Goal: Information Seeking & Learning: Learn about a topic

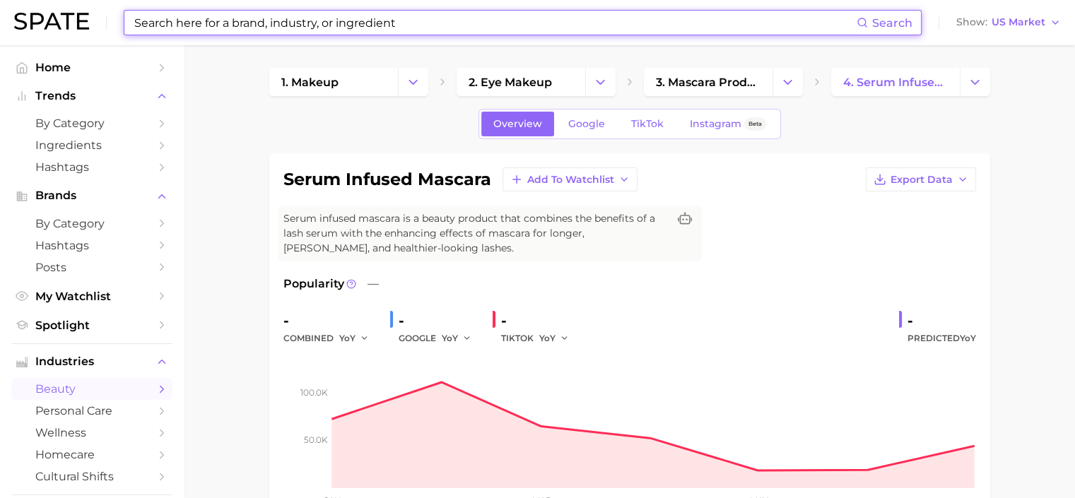
click at [262, 24] on input at bounding box center [495, 23] width 724 height 24
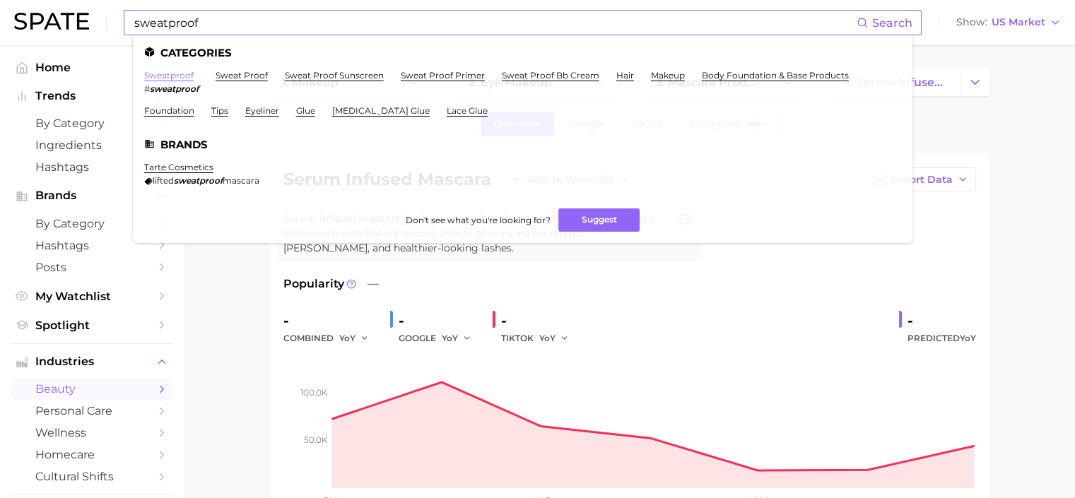
click at [180, 75] on link "sweatproof" at bounding box center [168, 75] width 49 height 11
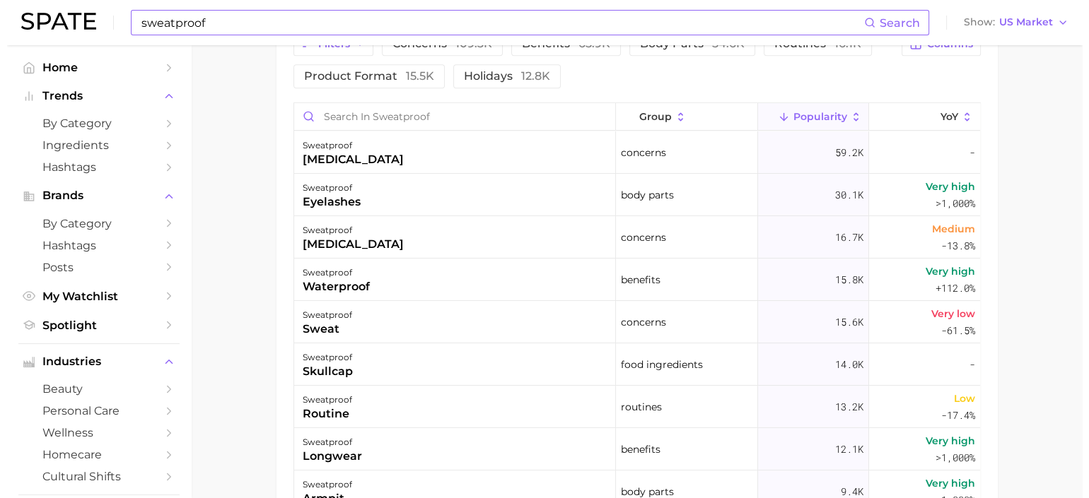
scroll to position [848, 0]
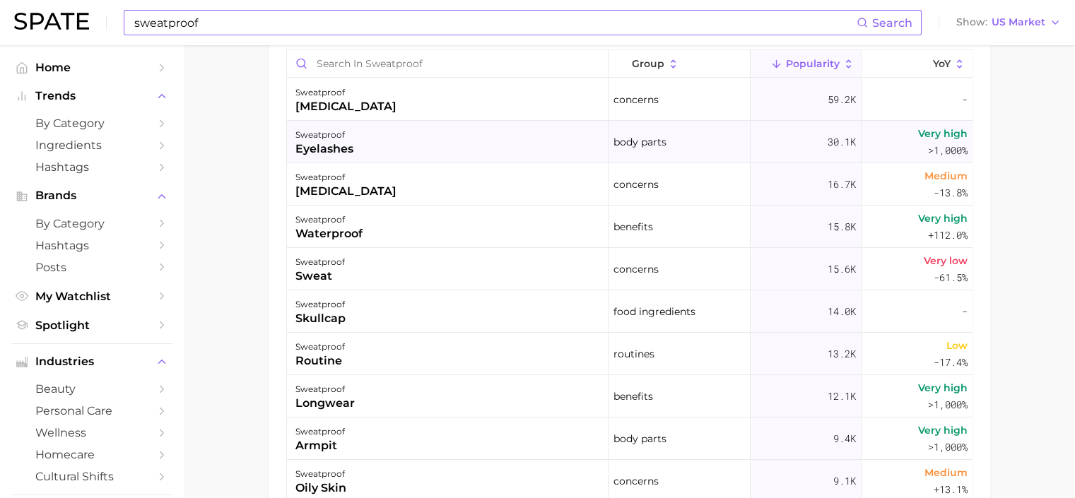
click at [421, 133] on div "sweatproof eyelashes" at bounding box center [448, 142] width 322 height 42
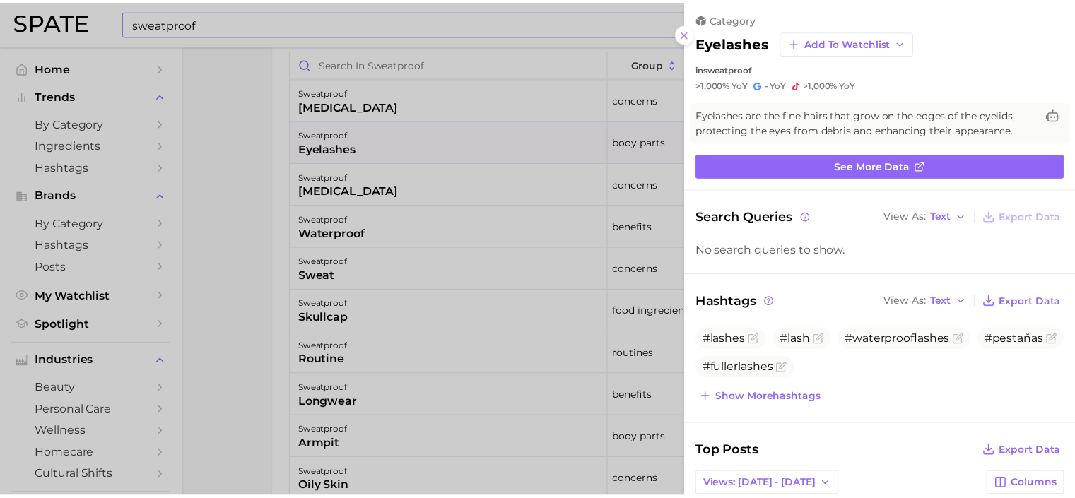
scroll to position [0, 0]
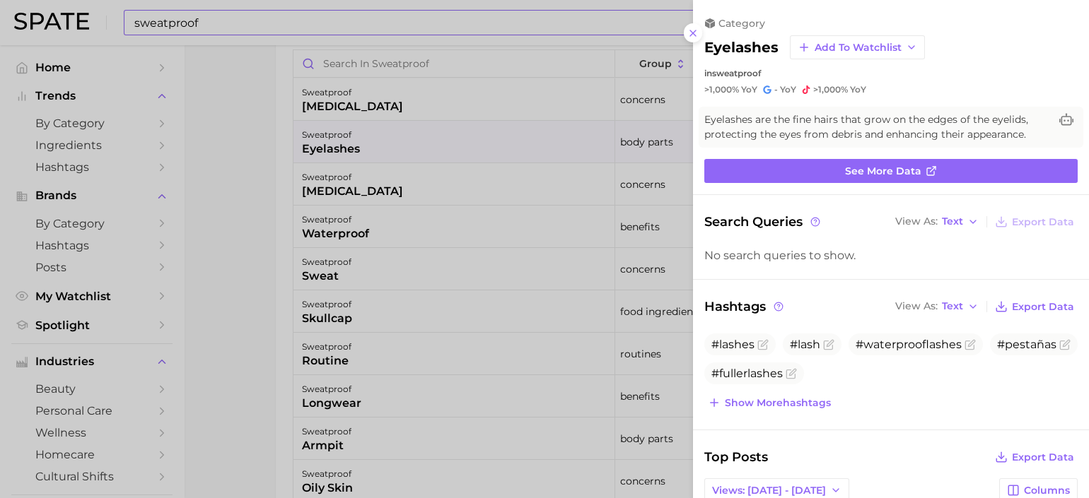
click at [238, 187] on div at bounding box center [544, 249] width 1089 height 498
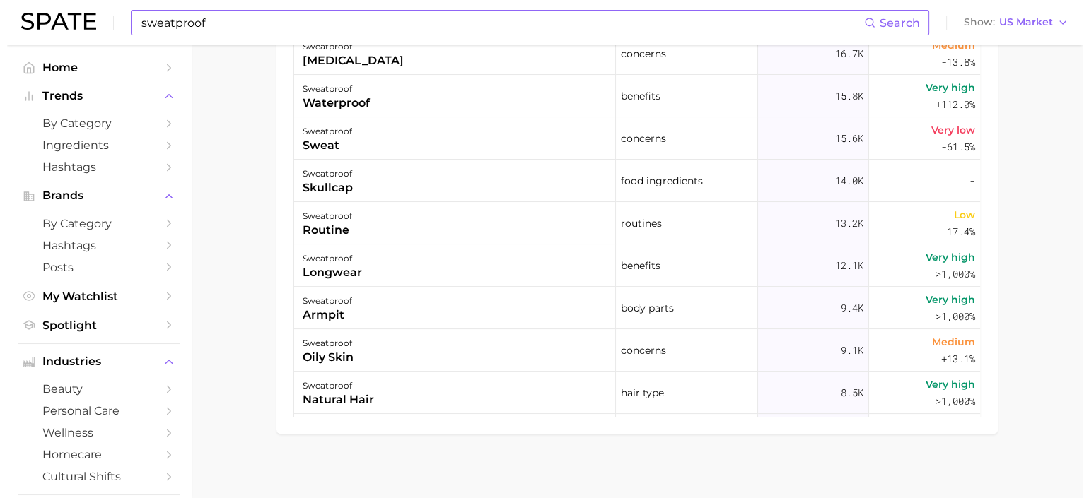
scroll to position [985, 0]
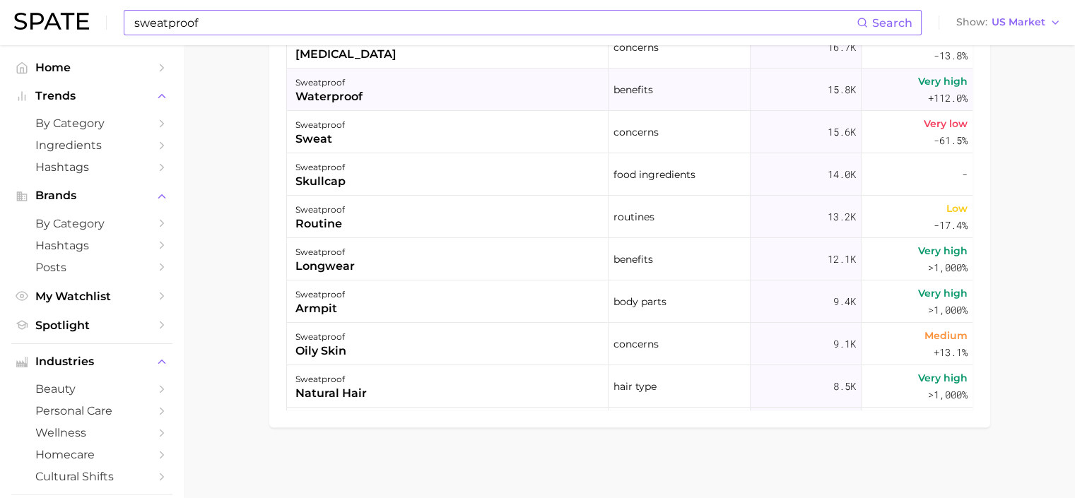
click at [329, 93] on div "waterproof" at bounding box center [328, 96] width 67 height 17
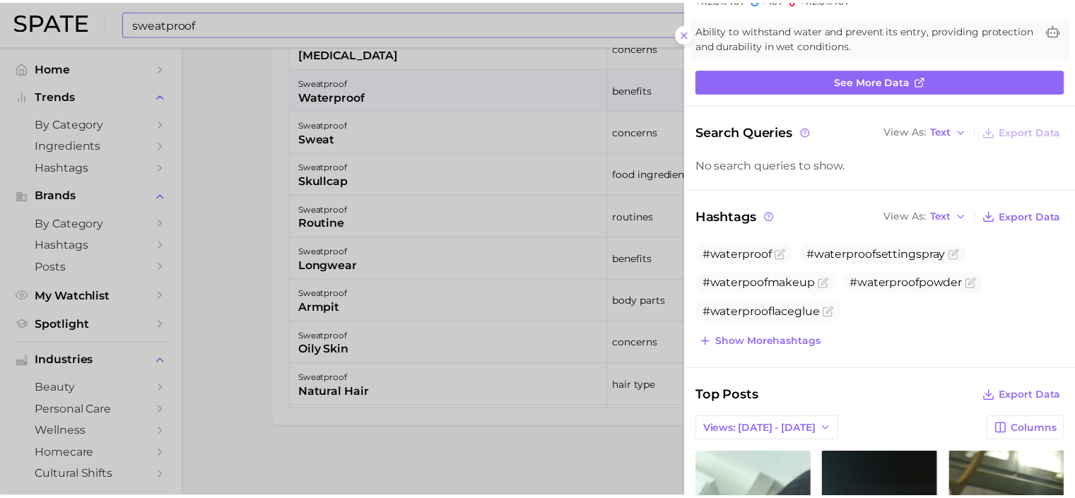
scroll to position [0, 0]
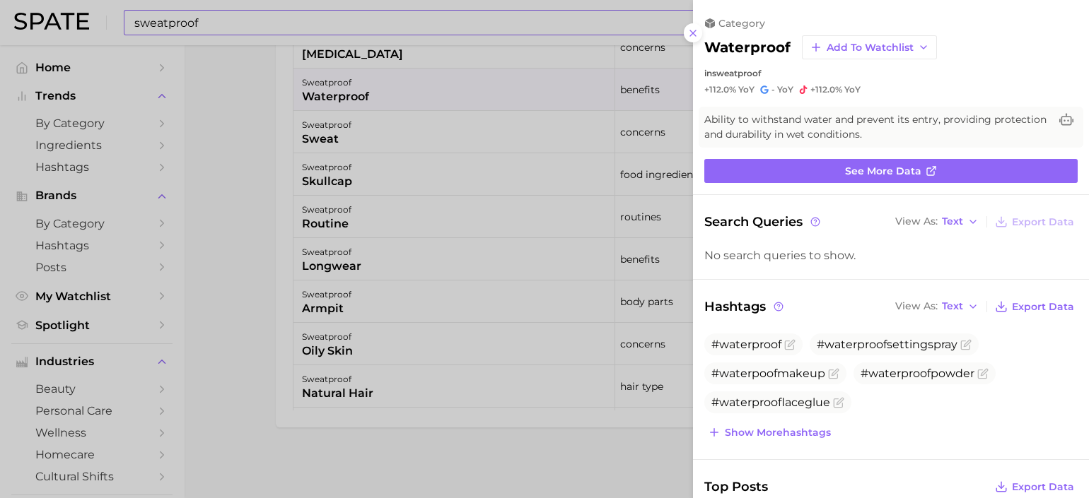
click at [226, 310] on div at bounding box center [544, 249] width 1089 height 498
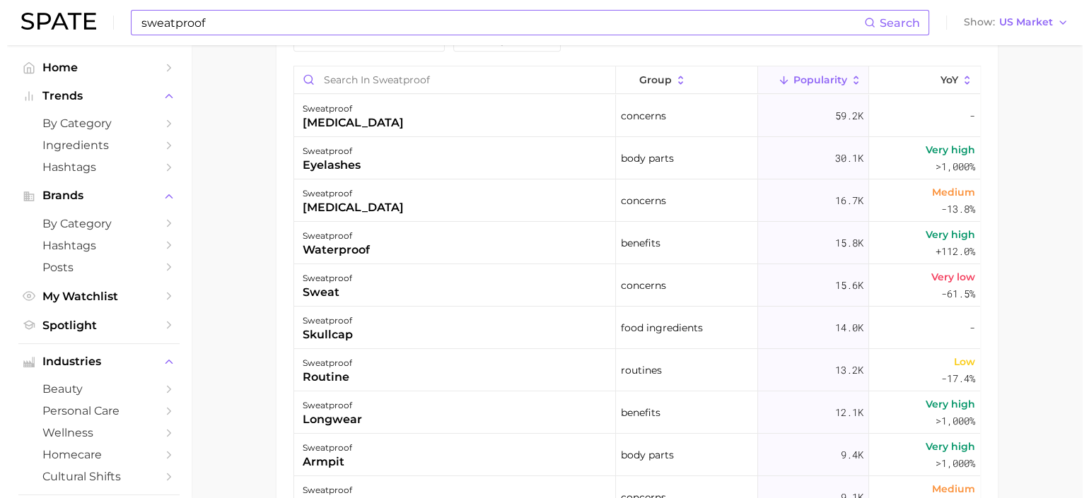
scroll to position [826, 0]
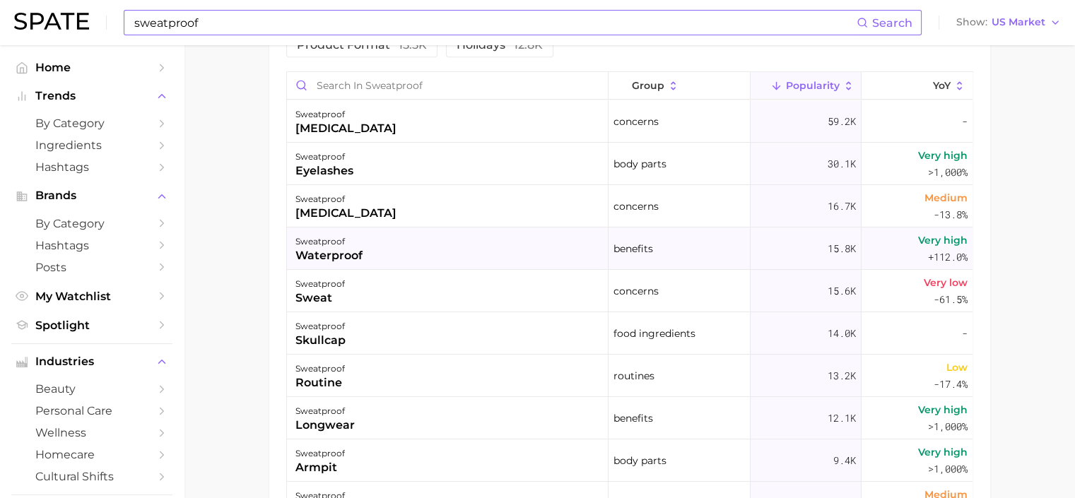
click at [475, 252] on div "sweatproof waterproof" at bounding box center [448, 249] width 322 height 42
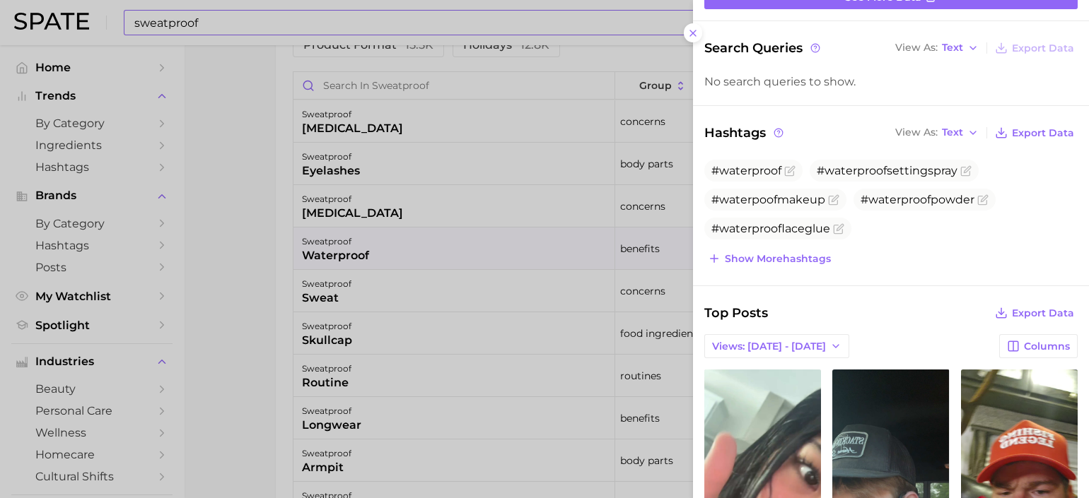
scroll to position [148, 0]
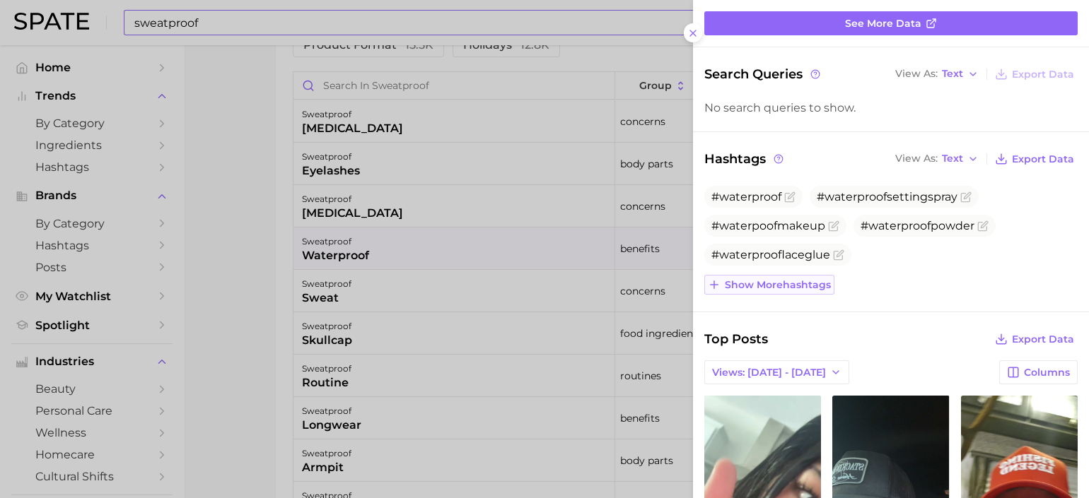
click at [806, 279] on span "Show more hashtags" at bounding box center [778, 285] width 106 height 12
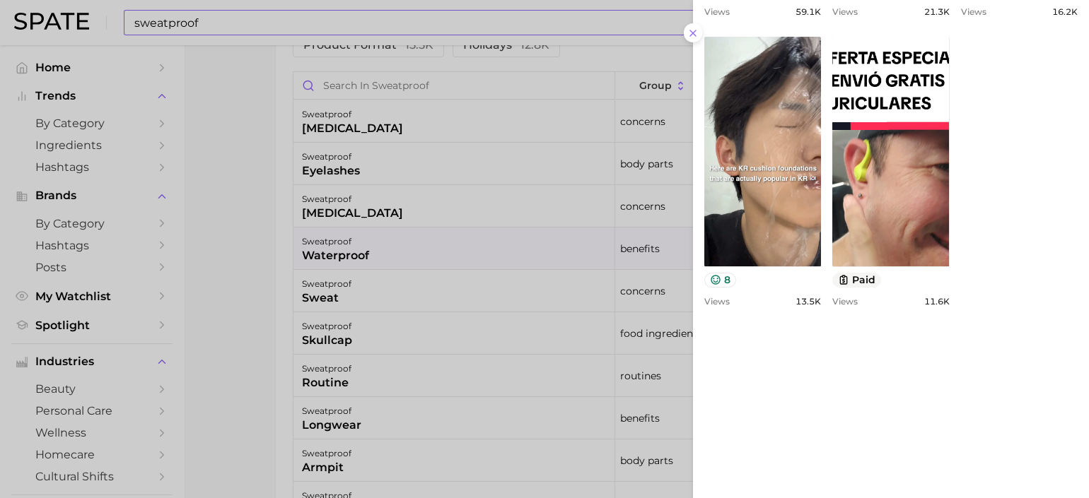
scroll to position [999, 0]
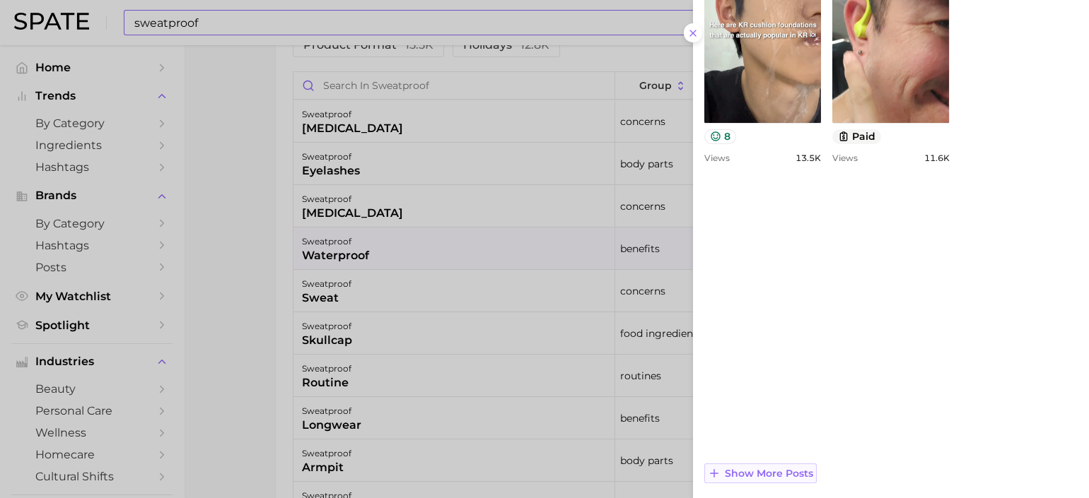
click at [765, 468] on span "Show more posts" at bounding box center [769, 474] width 88 height 12
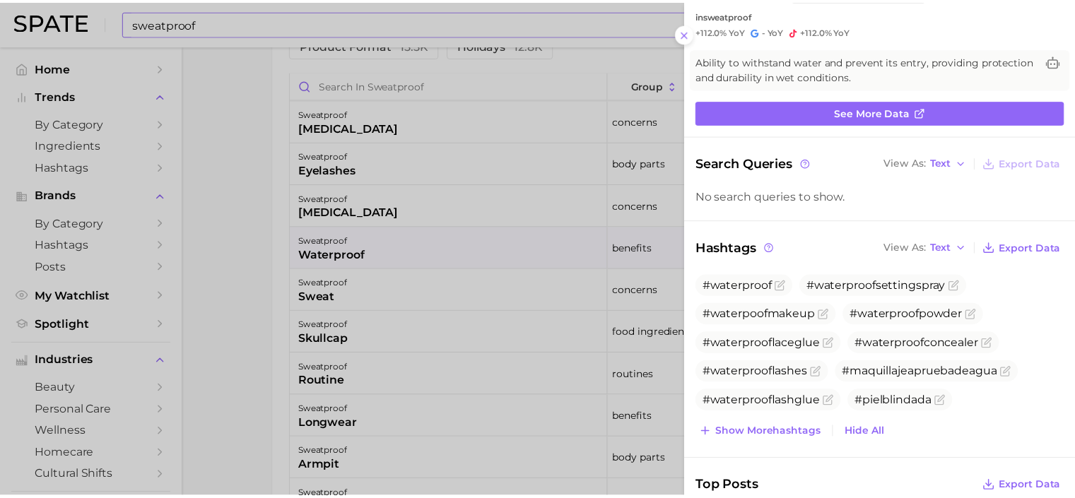
scroll to position [0, 0]
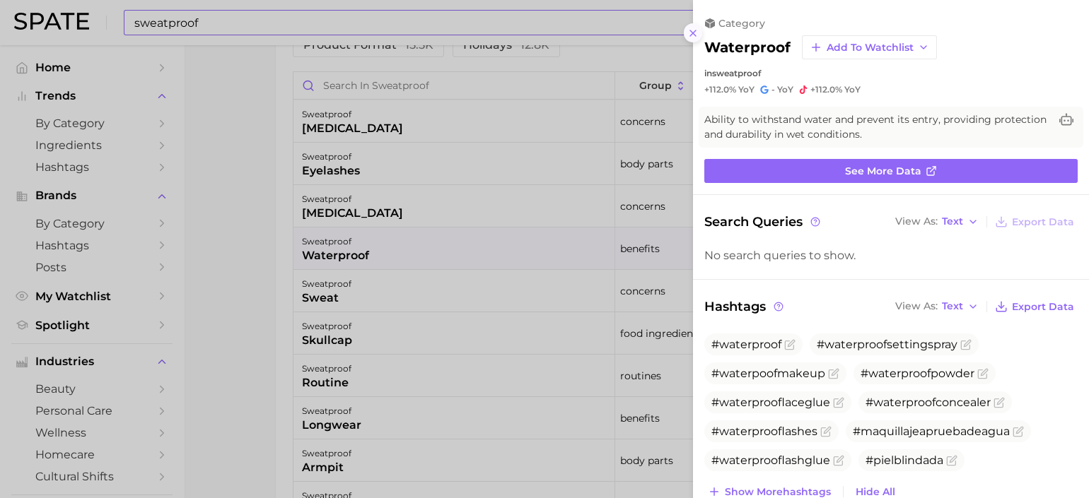
click at [689, 35] on icon at bounding box center [692, 33] width 11 height 11
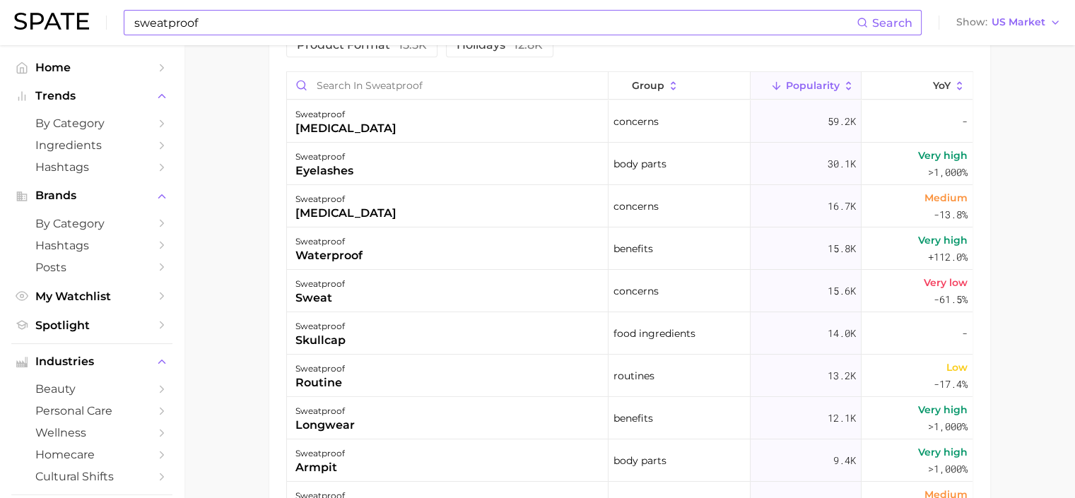
click at [278, 160] on div "Filters concerns 109.3k benefits 65.9k body parts 54.6k routines 16.1k product …" at bounding box center [629, 285] width 721 height 603
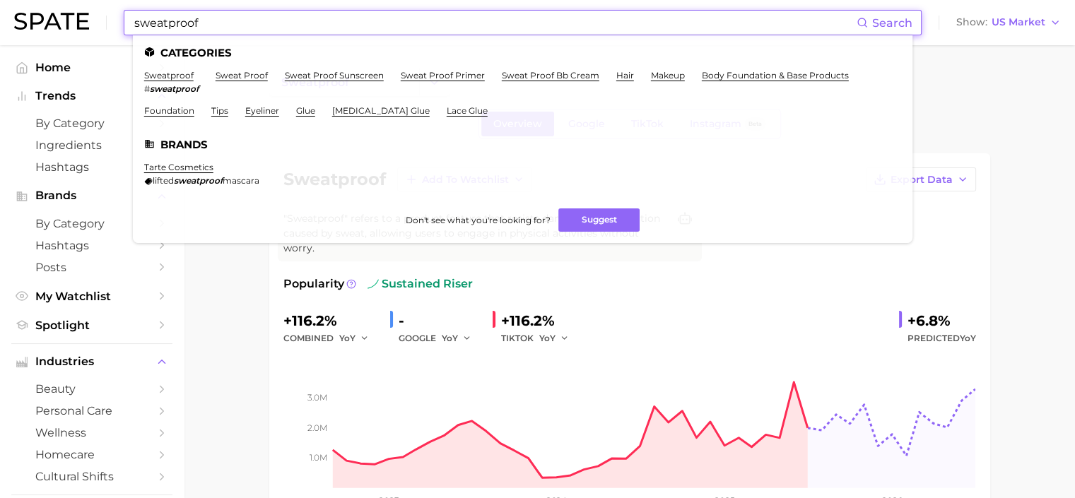
click at [195, 18] on input "sweatproof" at bounding box center [495, 23] width 724 height 24
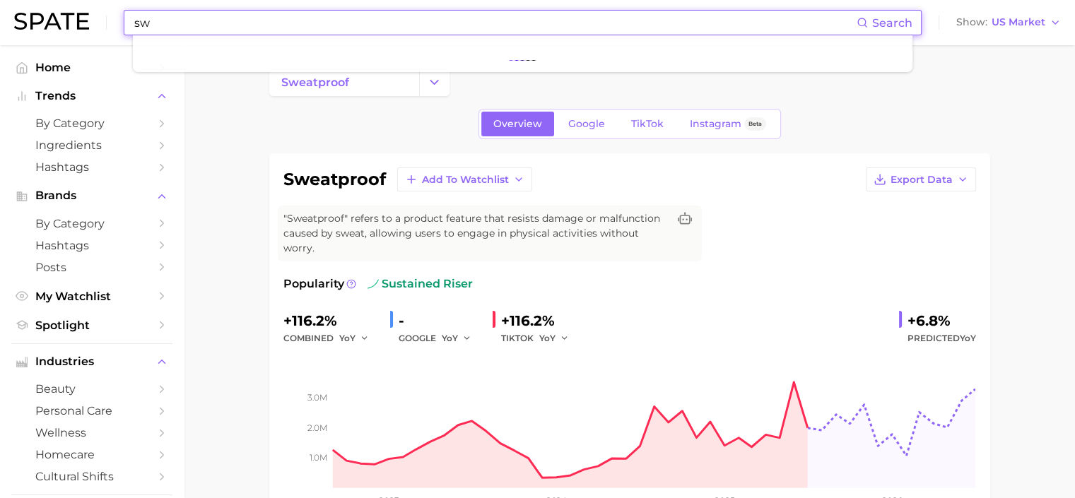
type input "s"
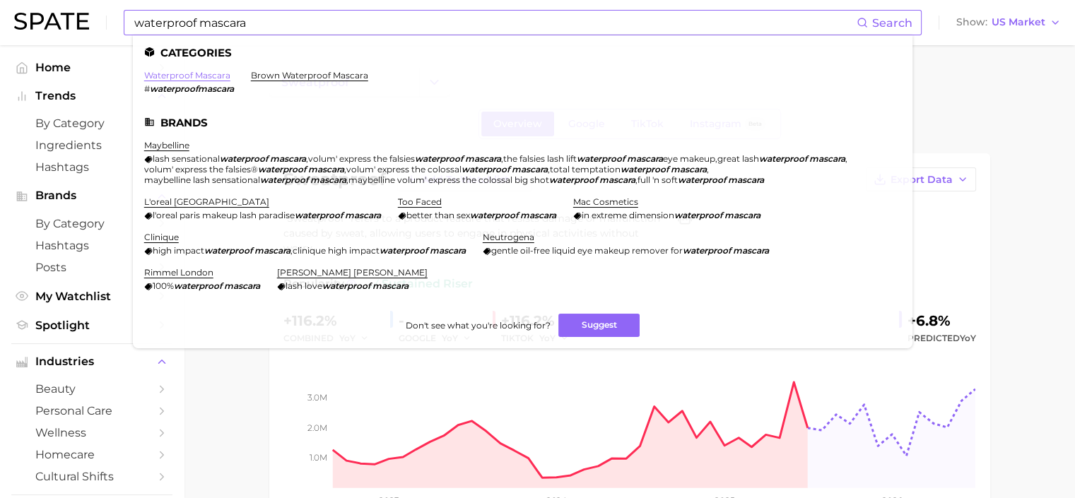
click at [194, 76] on link "waterproof mascara" at bounding box center [187, 75] width 86 height 11
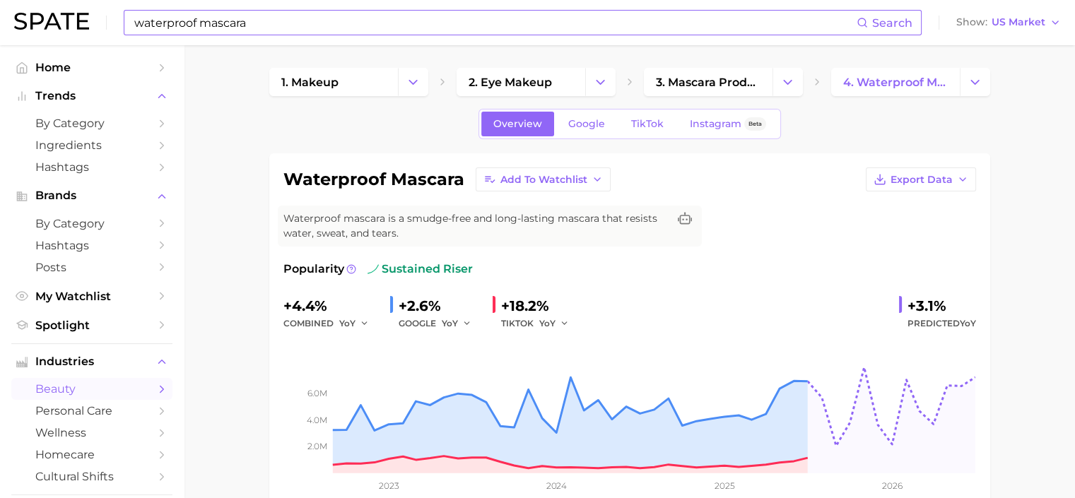
click at [237, 18] on input "waterproof mascara" at bounding box center [495, 23] width 724 height 24
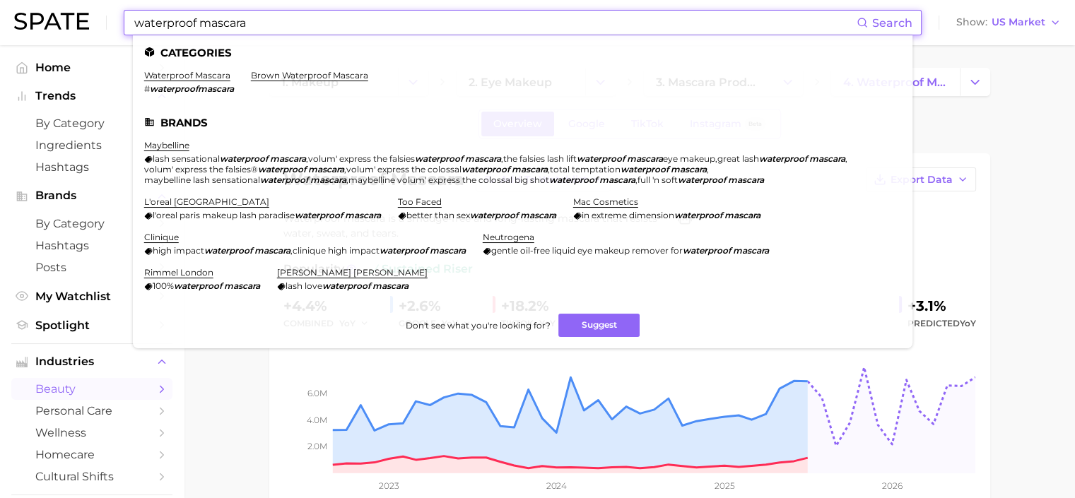
click at [248, 21] on input "waterproof mascara" at bounding box center [495, 23] width 724 height 24
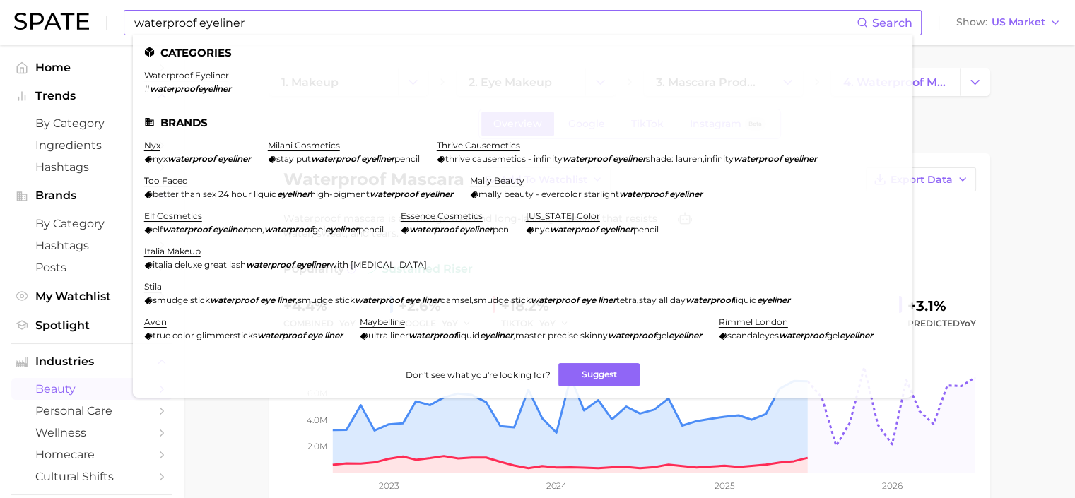
click at [206, 81] on li "waterproof eyeliner # waterproofeyeliner" at bounding box center [187, 82] width 87 height 24
click at [209, 78] on link "waterproof eyeliner" at bounding box center [186, 75] width 85 height 11
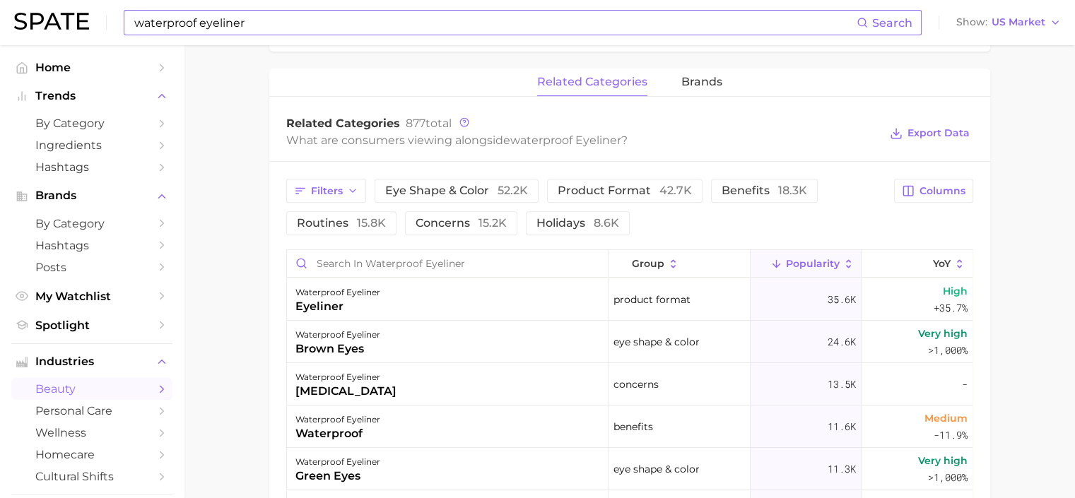
scroll to position [636, 0]
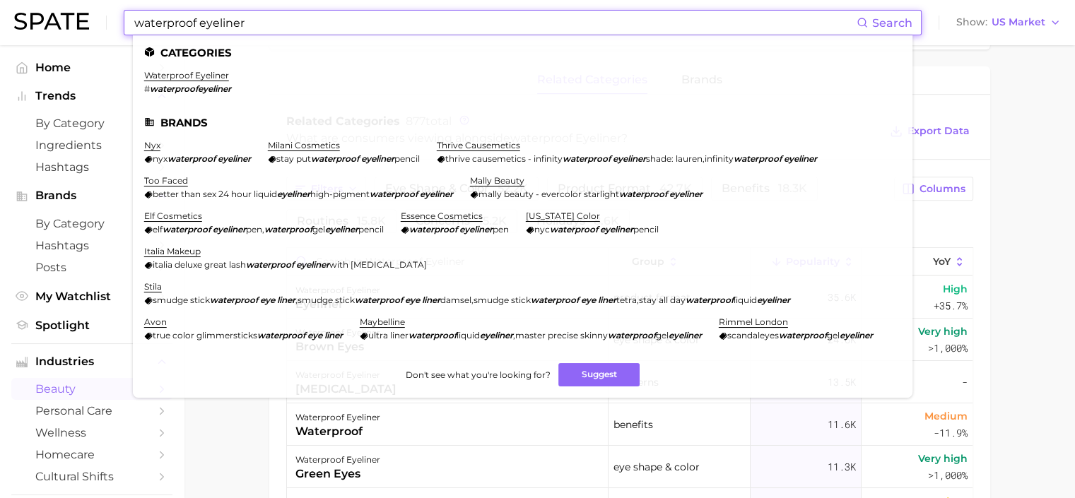
click at [293, 22] on input "waterproof eyeliner" at bounding box center [495, 23] width 724 height 24
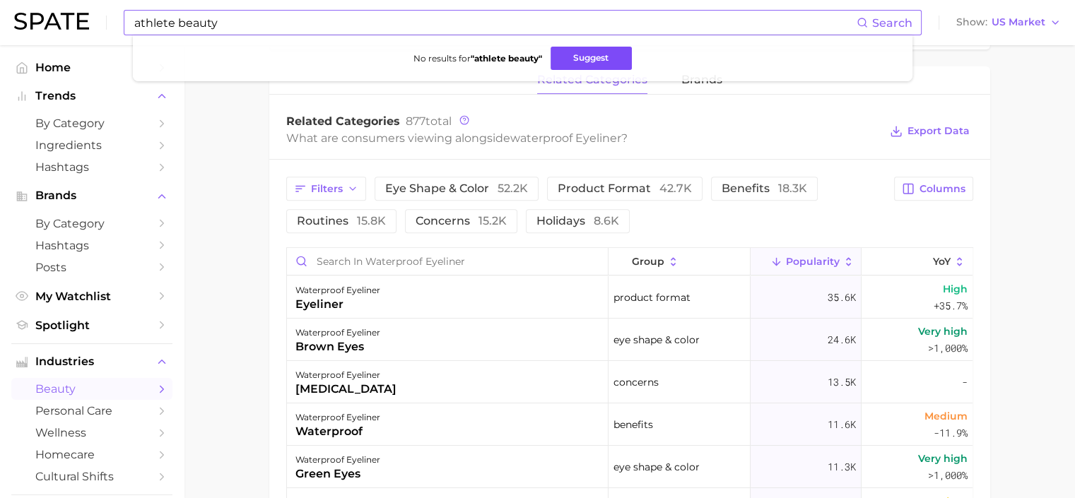
click at [582, 58] on button "Suggest" at bounding box center [591, 58] width 81 height 23
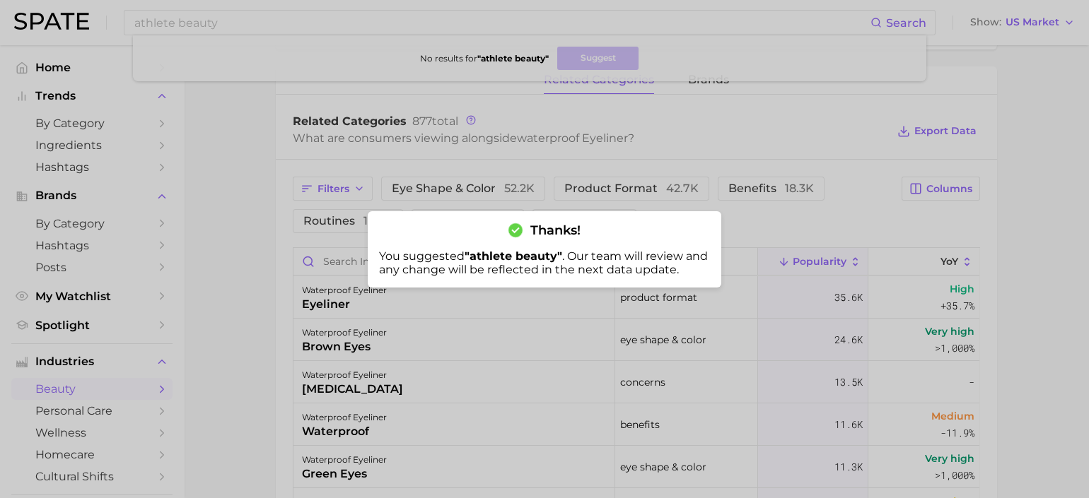
drag, startPoint x: 941, startPoint y: 100, endPoint x: 944, endPoint y: 93, distance: 7.9
click at [942, 98] on div at bounding box center [544, 249] width 1089 height 498
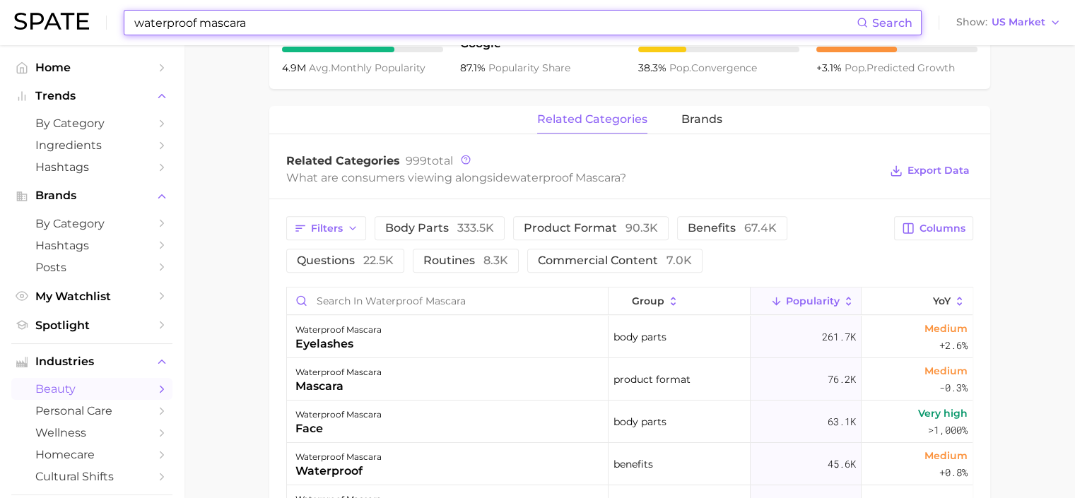
scroll to position [613, 0]
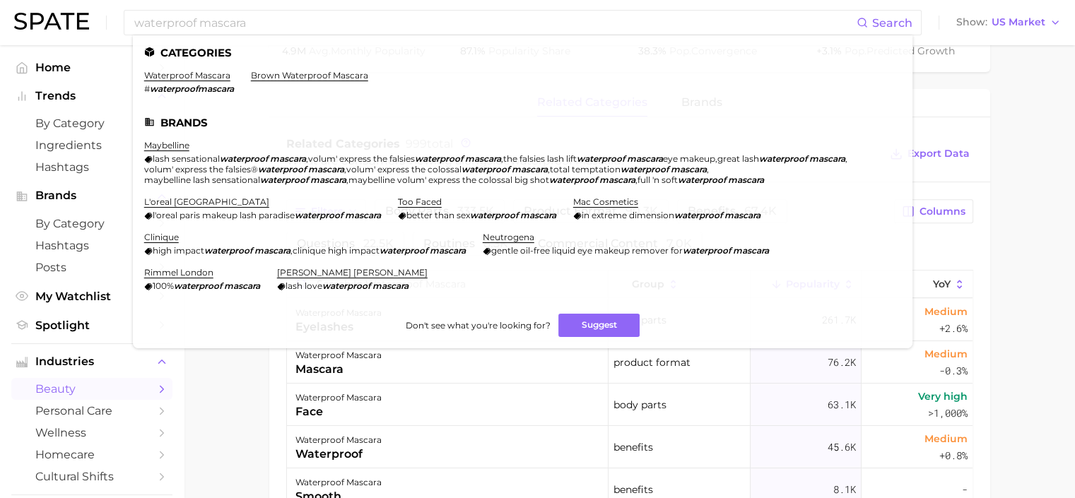
click at [1021, 166] on main "1. makeup 2. eye makeup 3. mascara products 4. waterproof mascara Overview Goog…" at bounding box center [629, 144] width 891 height 1424
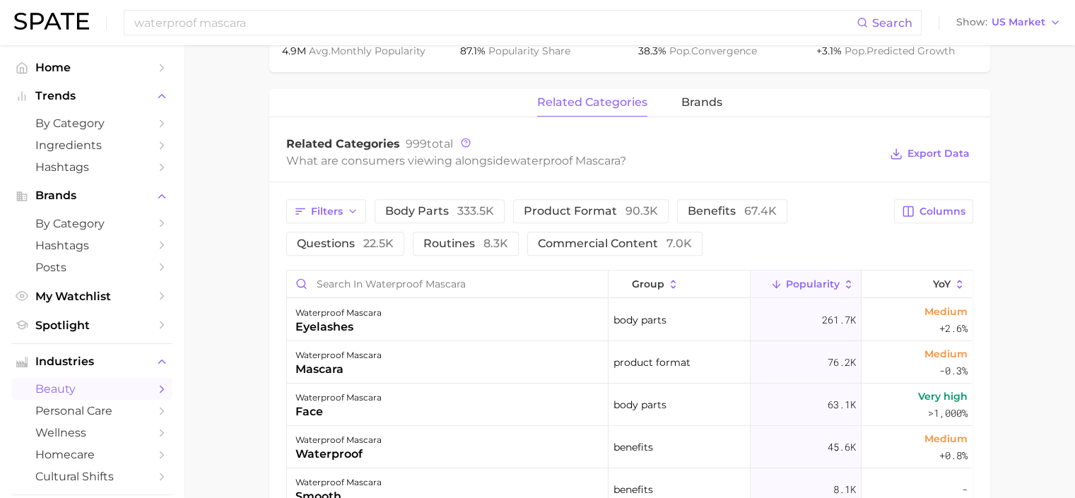
click at [1019, 146] on main "1. makeup 2. eye makeup 3. mascara products 4. waterproof mascara Overview Goog…" at bounding box center [629, 144] width 891 height 1424
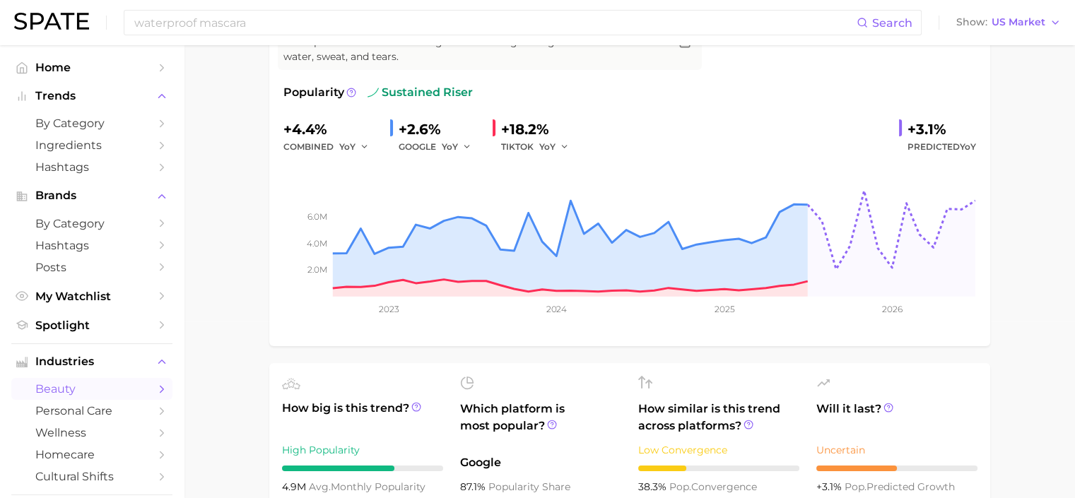
scroll to position [0, 0]
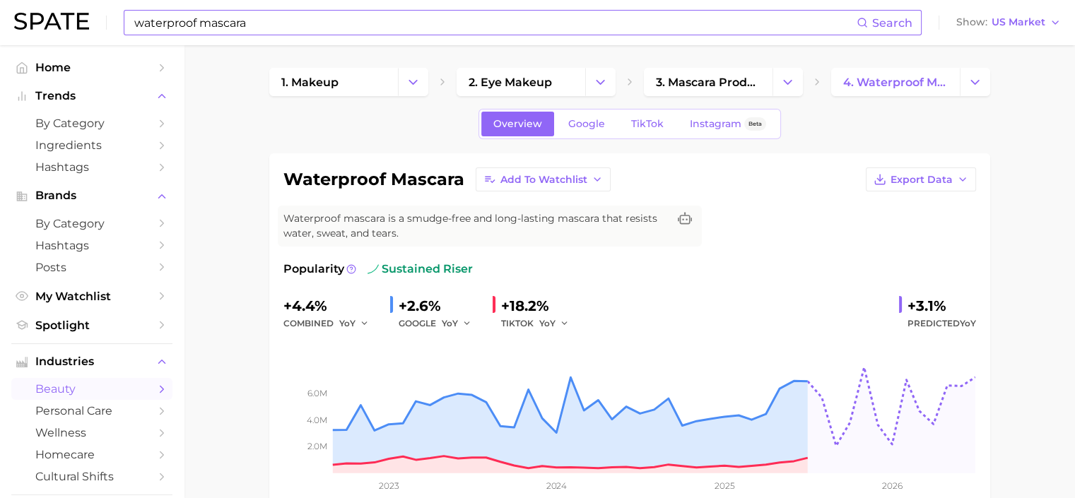
click at [268, 16] on input "waterproof mascara" at bounding box center [495, 23] width 724 height 24
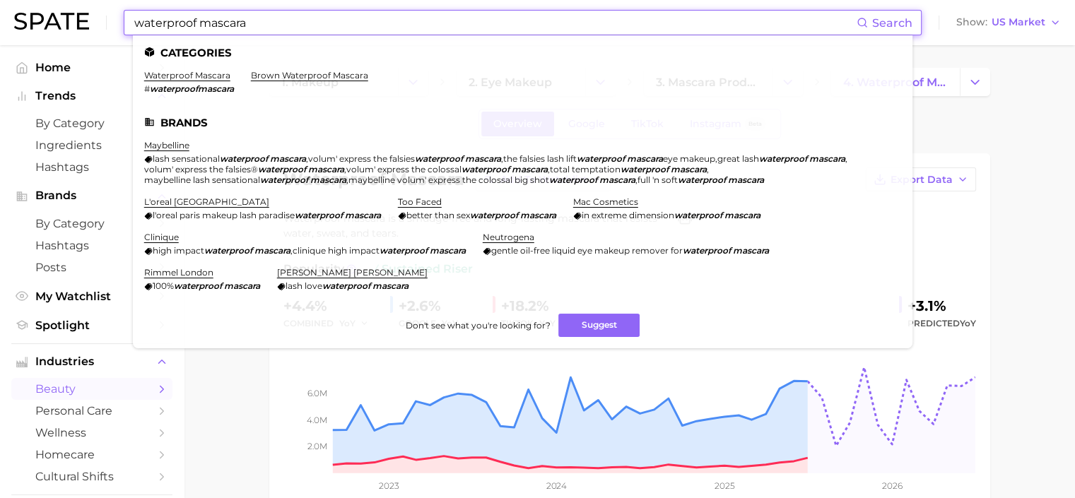
click at [268, 16] on input "waterproof mascara" at bounding box center [495, 23] width 724 height 24
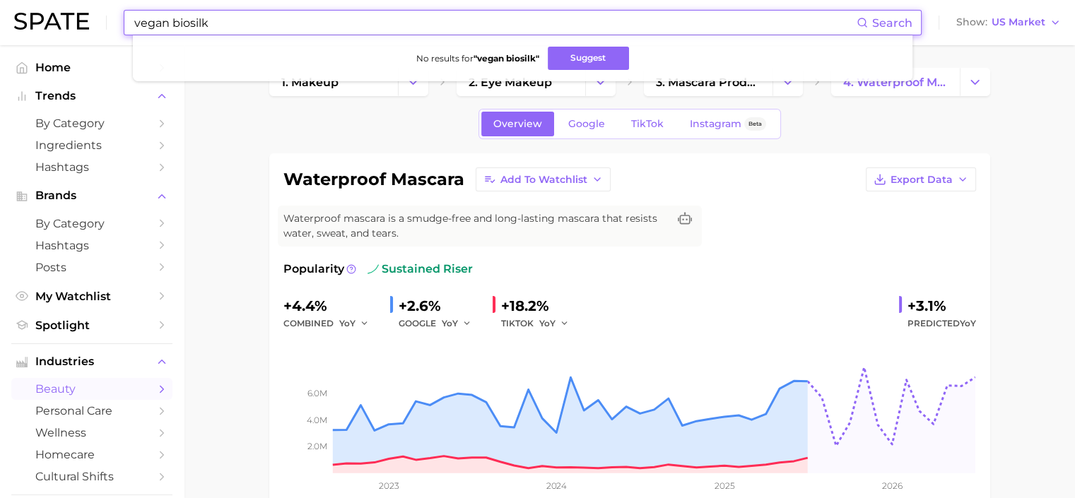
click at [256, 24] on input "vegan biosilk" at bounding box center [495, 23] width 724 height 24
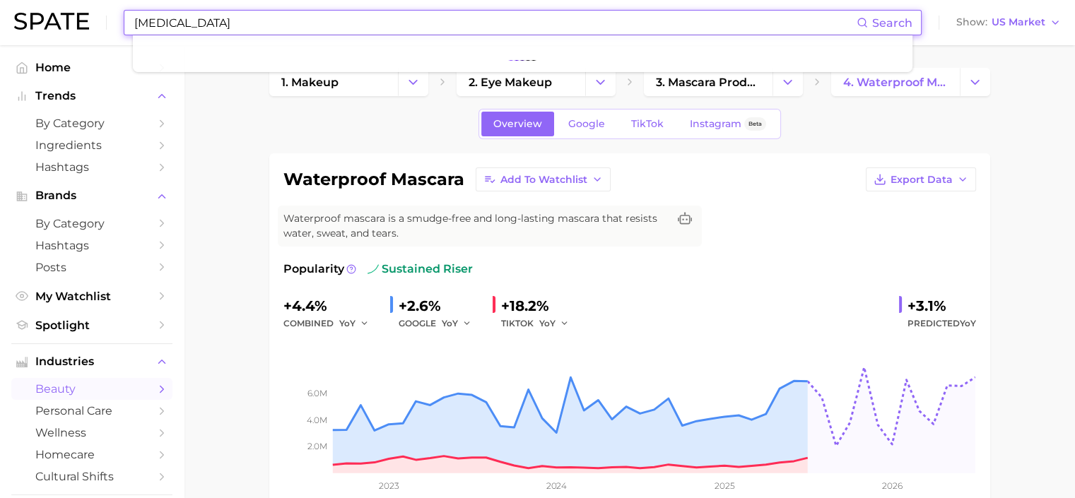
type input "[MEDICAL_DATA]"
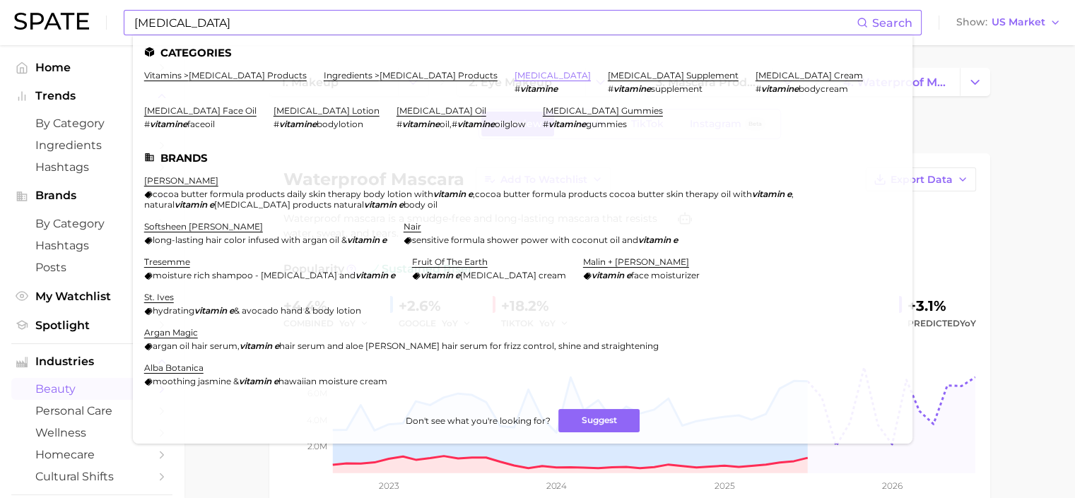
click at [515, 74] on link "[MEDICAL_DATA]" at bounding box center [553, 75] width 76 height 11
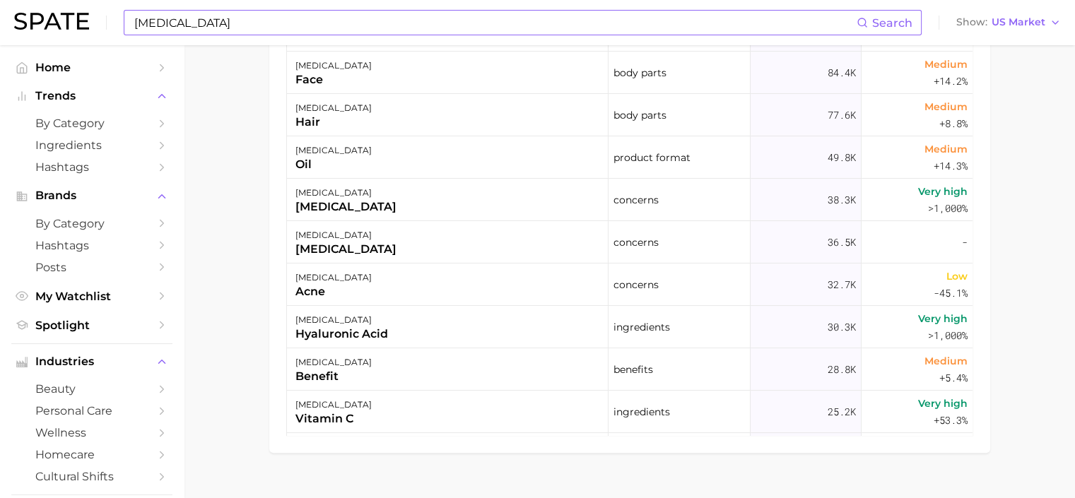
scroll to position [971, 0]
